Goal: Task Accomplishment & Management: Use online tool/utility

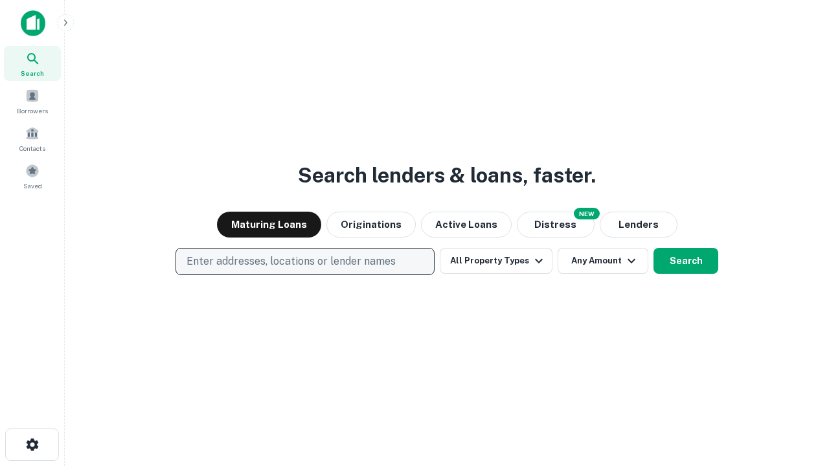
click at [304, 262] on p "Enter addresses, locations or lender names" at bounding box center [290, 262] width 209 height 16
type input "**********"
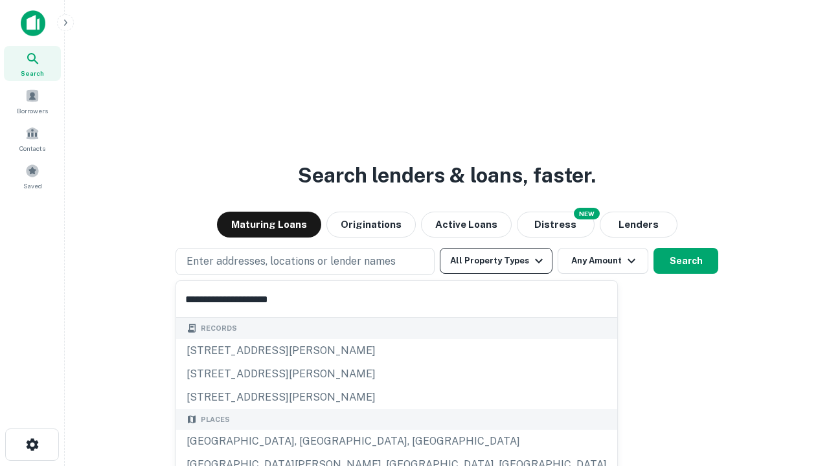
click at [309, 442] on div "Santa Monica, CA, USA" at bounding box center [396, 441] width 441 height 23
click at [496, 261] on button "All Property Types" at bounding box center [496, 261] width 113 height 26
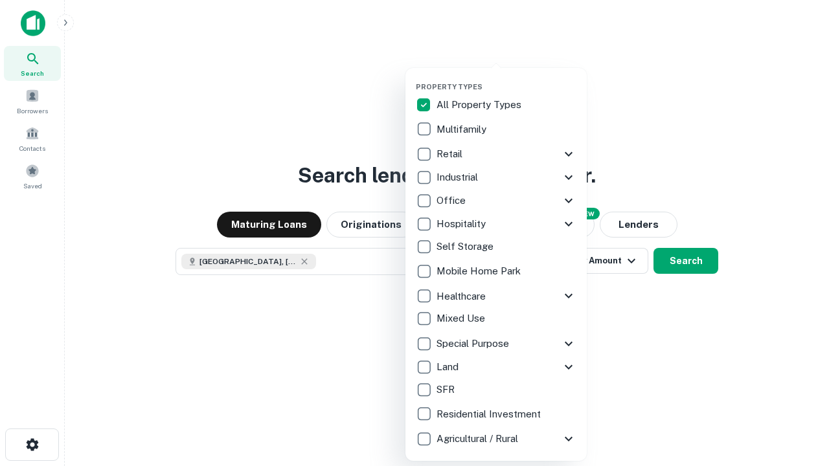
click at [506, 78] on button "button" at bounding box center [506, 78] width 181 height 1
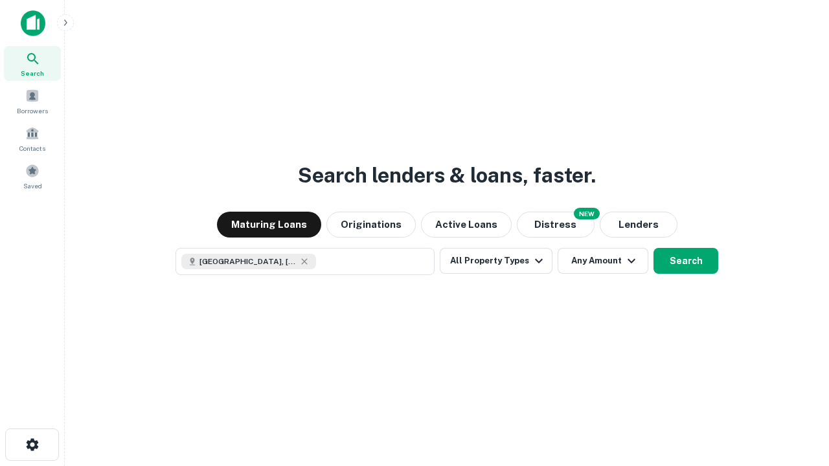
scroll to position [21, 0]
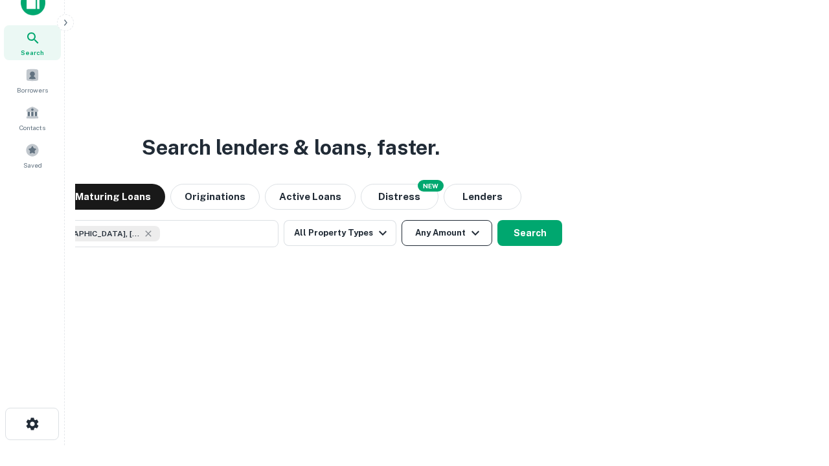
click at [401, 220] on button "Any Amount" at bounding box center [446, 233] width 91 height 26
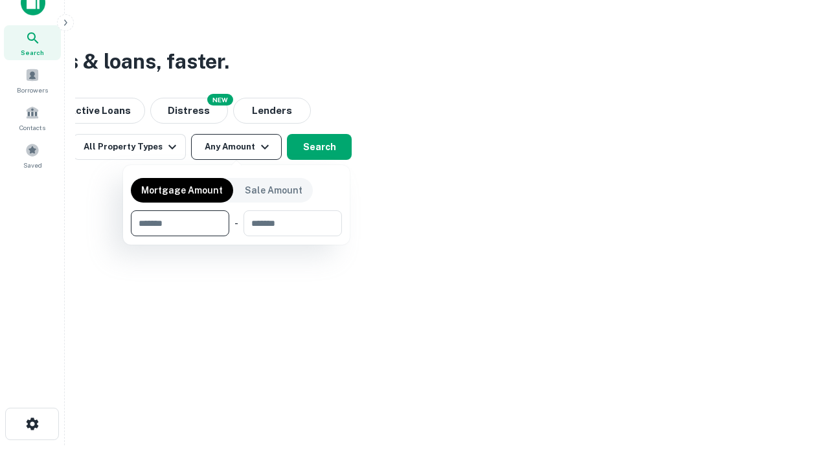
type input "*******"
click at [236, 236] on button "button" at bounding box center [236, 236] width 211 height 1
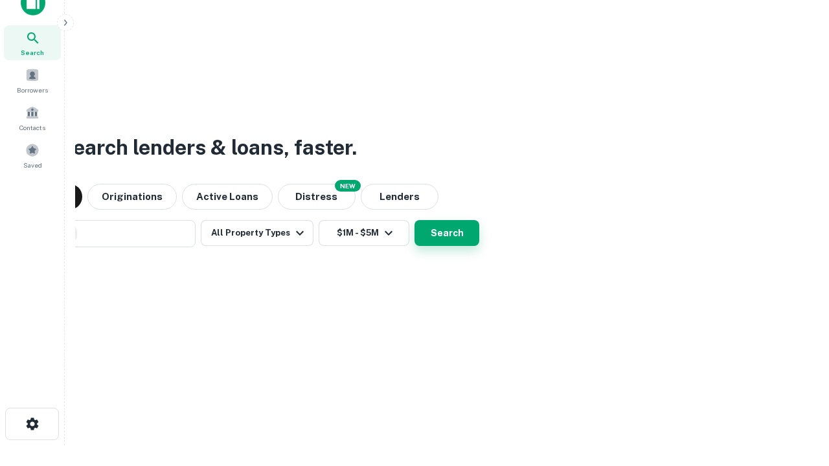
click at [414, 220] on button "Search" at bounding box center [446, 233] width 65 height 26
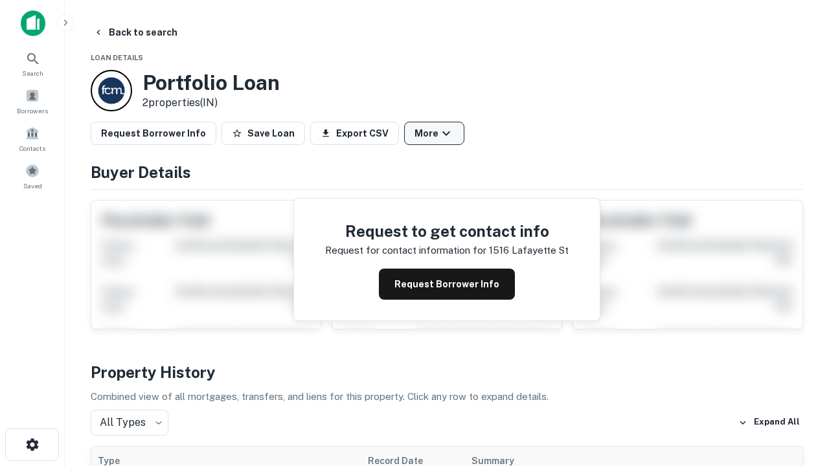
click at [434, 133] on button "More" at bounding box center [434, 133] width 60 height 23
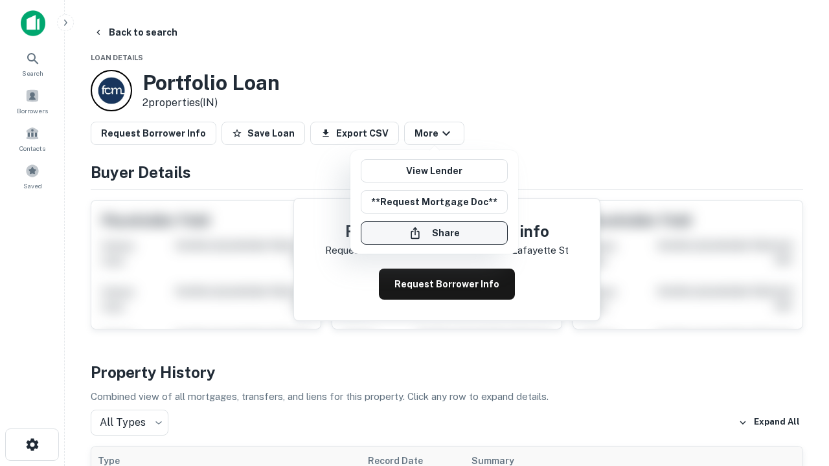
click at [434, 233] on button "Share" at bounding box center [434, 232] width 147 height 23
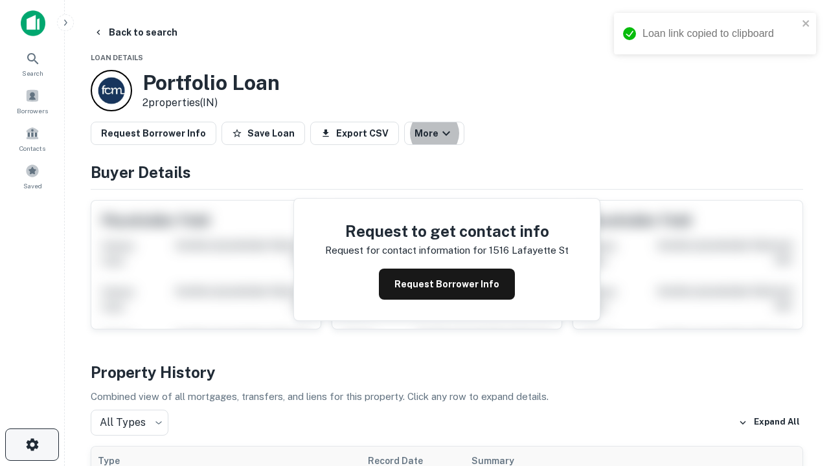
click at [32, 445] on icon "button" at bounding box center [33, 445] width 16 height 16
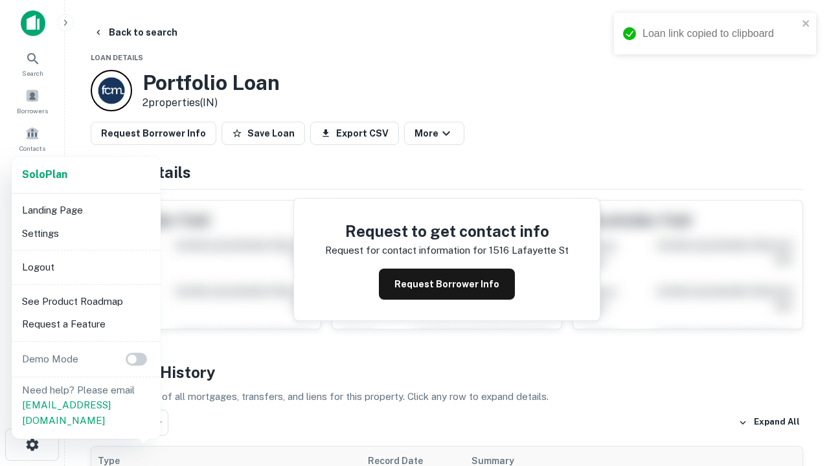
click at [85, 267] on li "Logout" at bounding box center [86, 267] width 139 height 23
